Goal: Find specific page/section: Find specific page/section

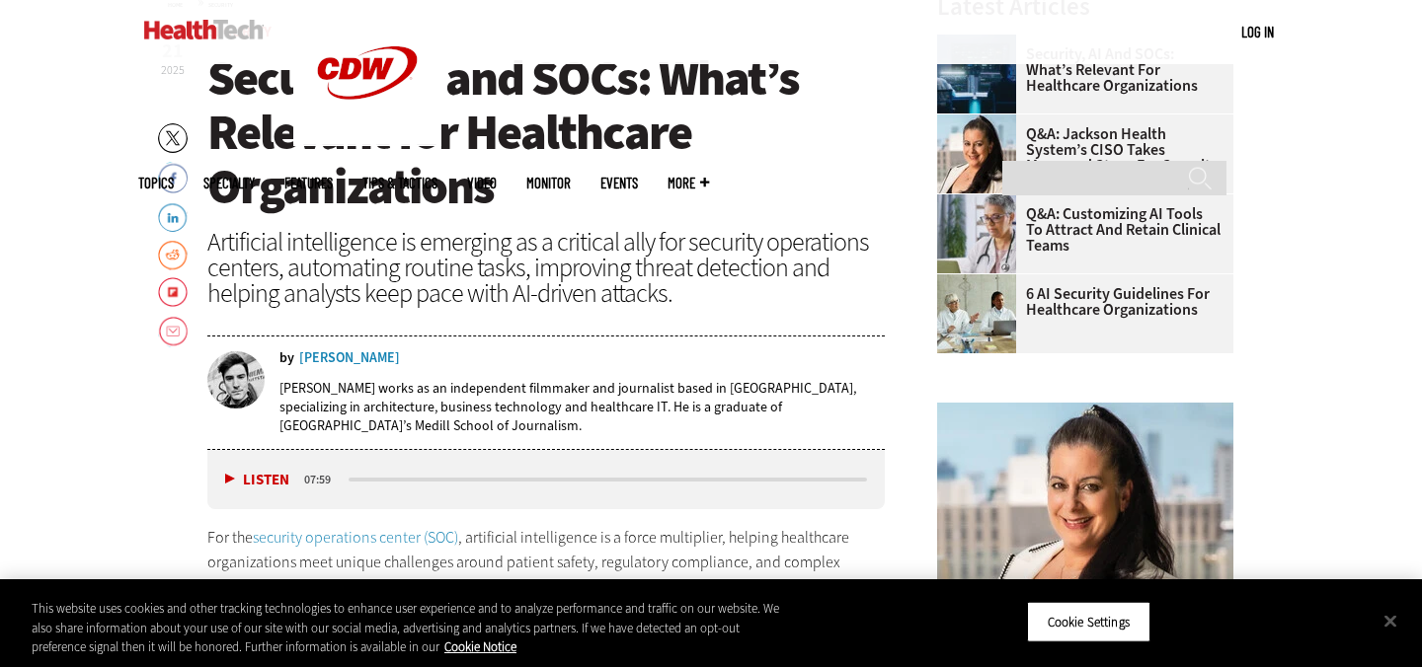
scroll to position [724, 0]
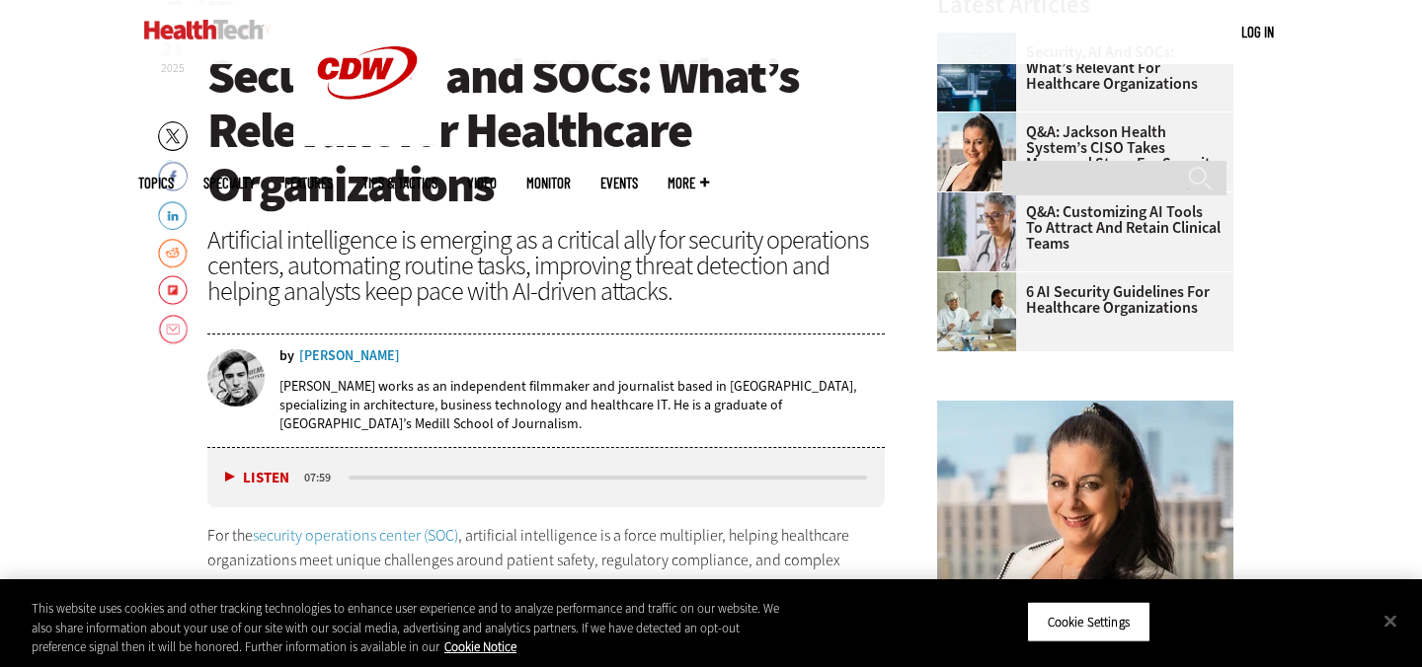
drag, startPoint x: 393, startPoint y: 353, endPoint x: 305, endPoint y: 345, distance: 88.3
click at [305, 345] on div "by Nathan Eddy Nathan Eddy works as an independent filmmaker and journalist bas…" at bounding box center [545, 393] width 677 height 110
click at [362, 355] on div "[PERSON_NAME]" at bounding box center [349, 356] width 101 height 14
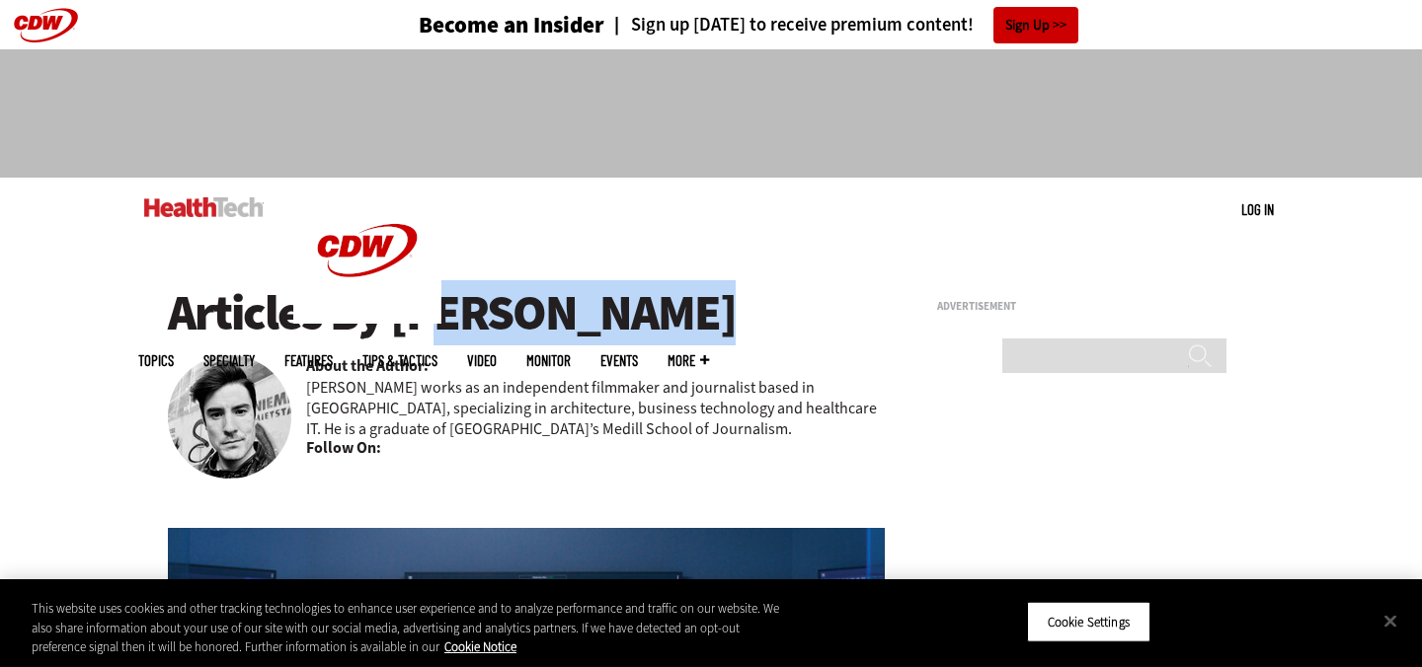
drag, startPoint x: 390, startPoint y: 306, endPoint x: 761, endPoint y: 307, distance: 371.2
click at [761, 307] on h1 "Articles By [PERSON_NAME]" at bounding box center [526, 313] width 717 height 54
copy h1 "[PERSON_NAME]"
